Goal: Task Accomplishment & Management: Manage account settings

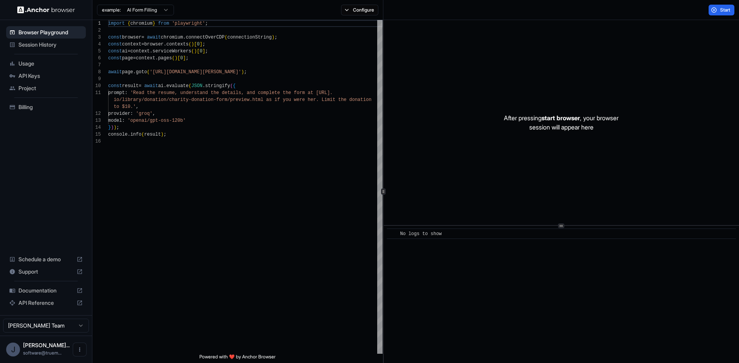
click at [37, 47] on span "Session History" at bounding box center [50, 45] width 64 height 8
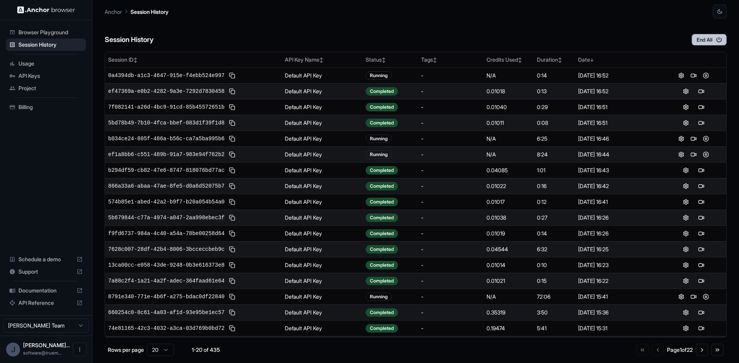
click at [703, 41] on button "End All" at bounding box center [709, 40] width 35 height 12
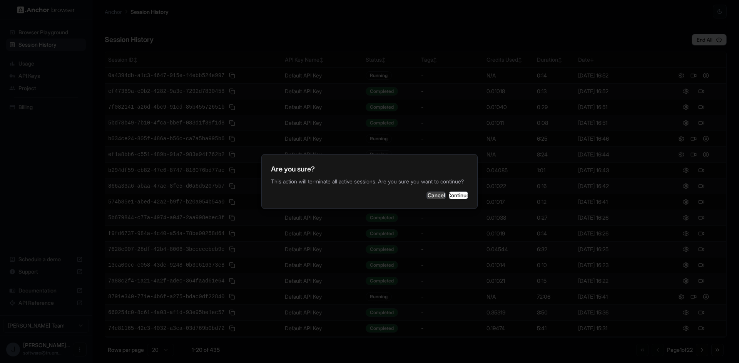
click at [427, 194] on button "Cancel" at bounding box center [436, 195] width 19 height 8
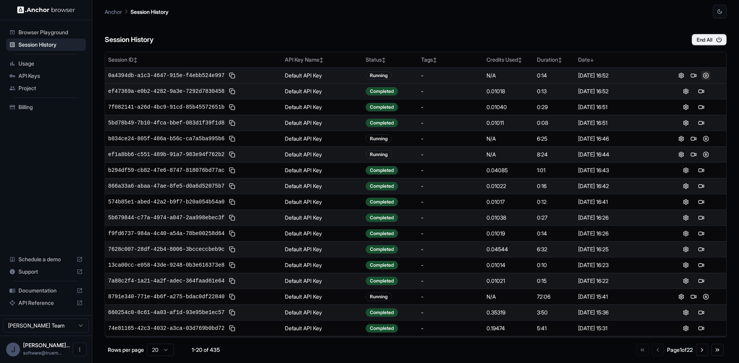
click at [701, 75] on button at bounding box center [705, 75] width 9 height 9
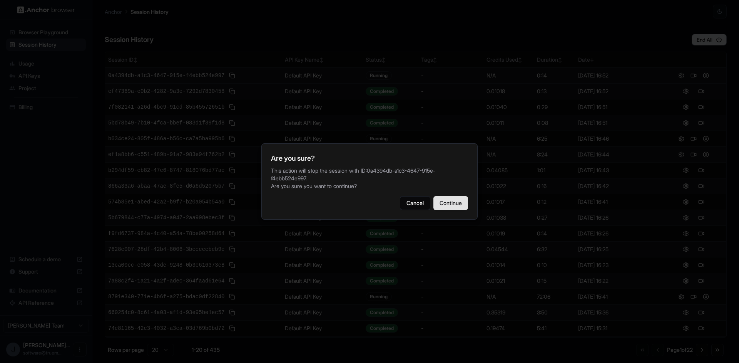
click at [451, 209] on button "Continue" at bounding box center [450, 203] width 35 height 14
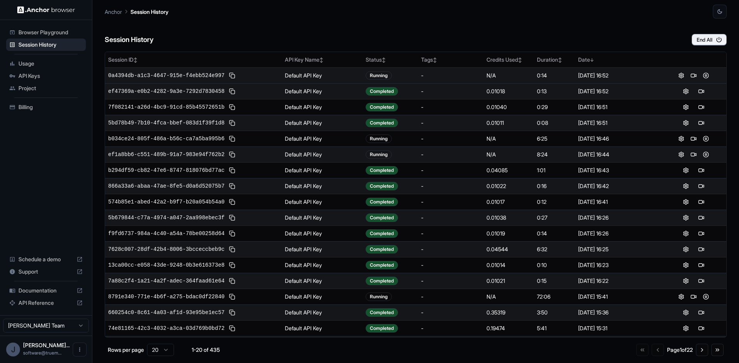
click at [28, 108] on span "Billing" at bounding box center [50, 107] width 64 height 8
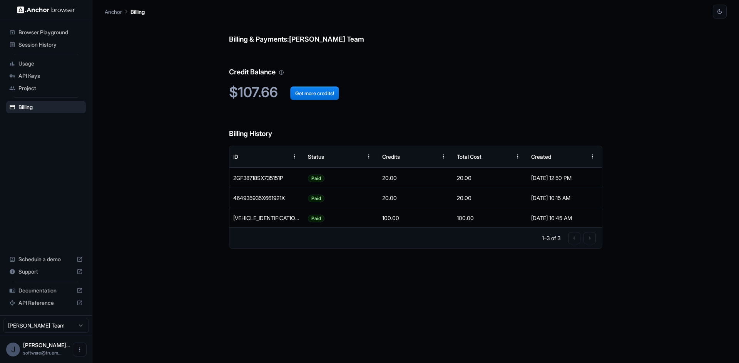
click at [35, 47] on span "Session History" at bounding box center [50, 45] width 64 height 8
